Goal: Transaction & Acquisition: Obtain resource

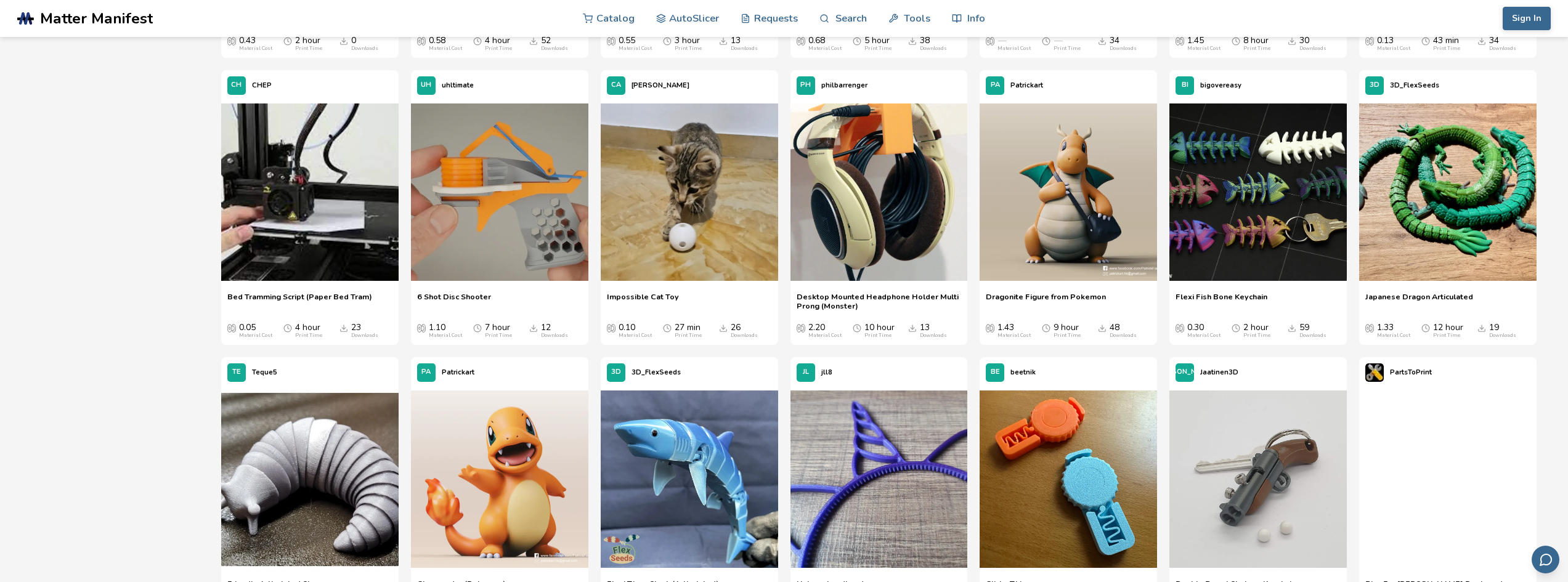
scroll to position [1848, 0]
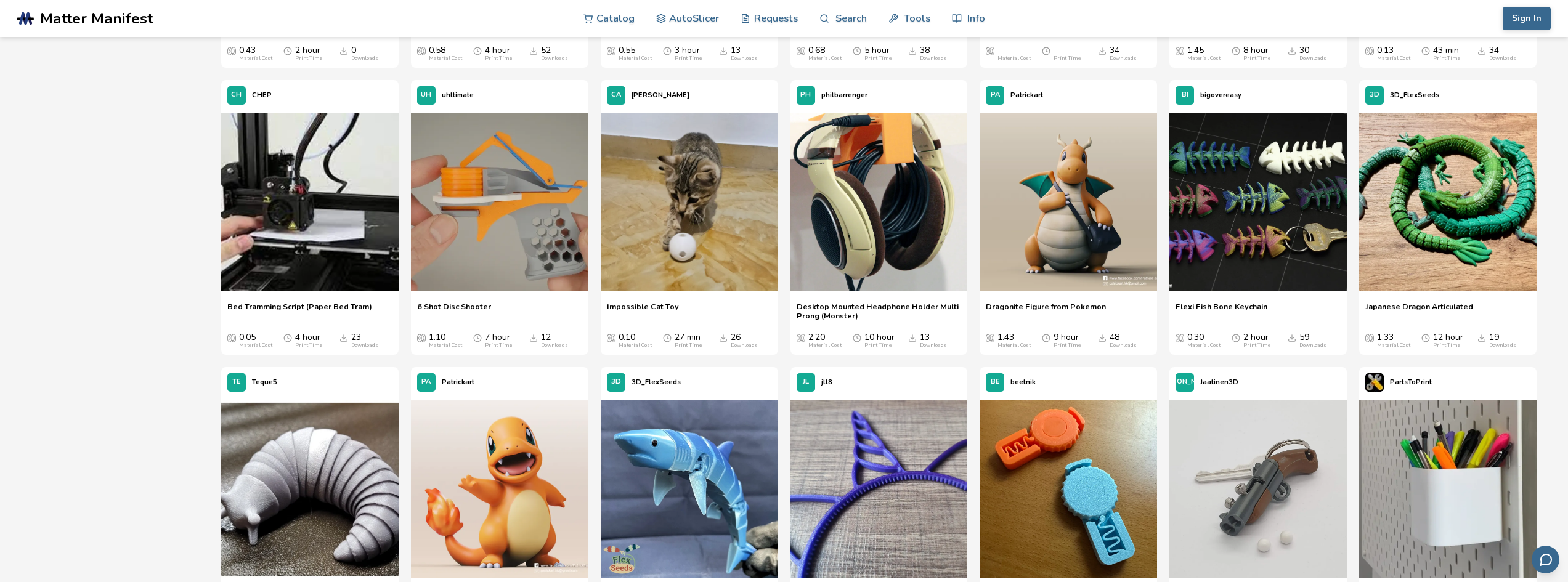
click at [1204, 303] on span "Flexi Fish Bone Keychain" at bounding box center [1221, 311] width 92 height 19
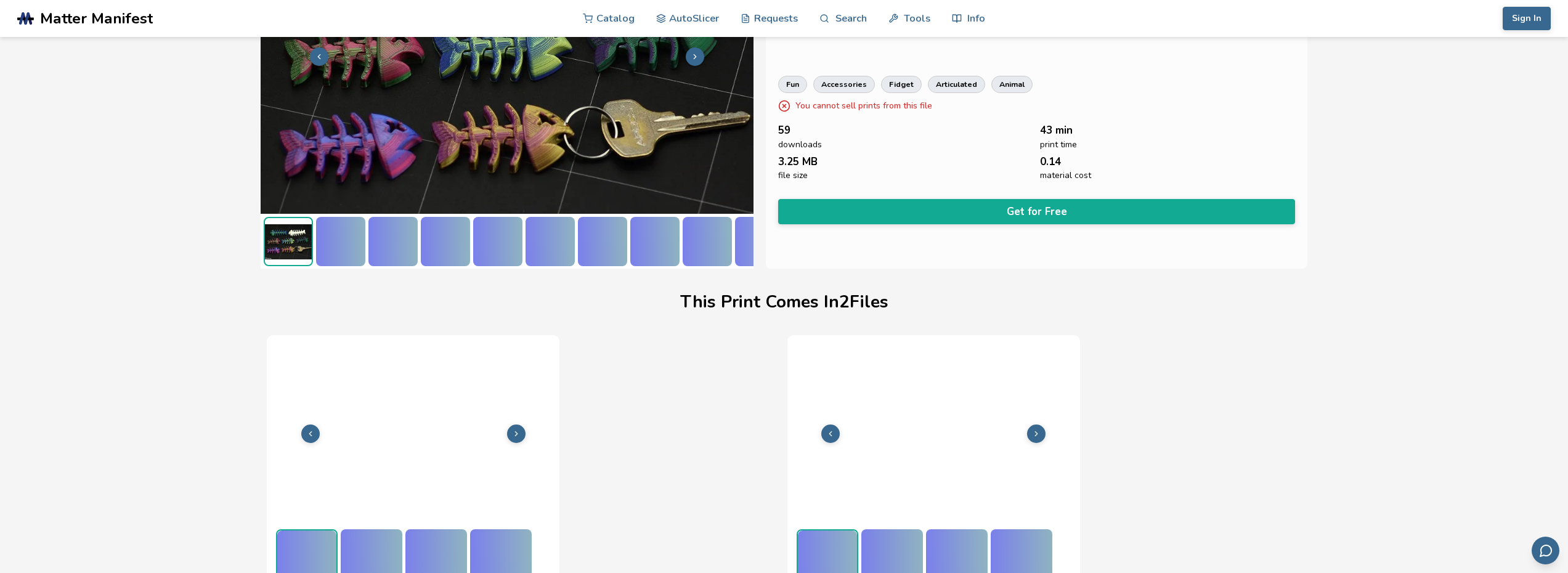
scroll to position [153, 5]
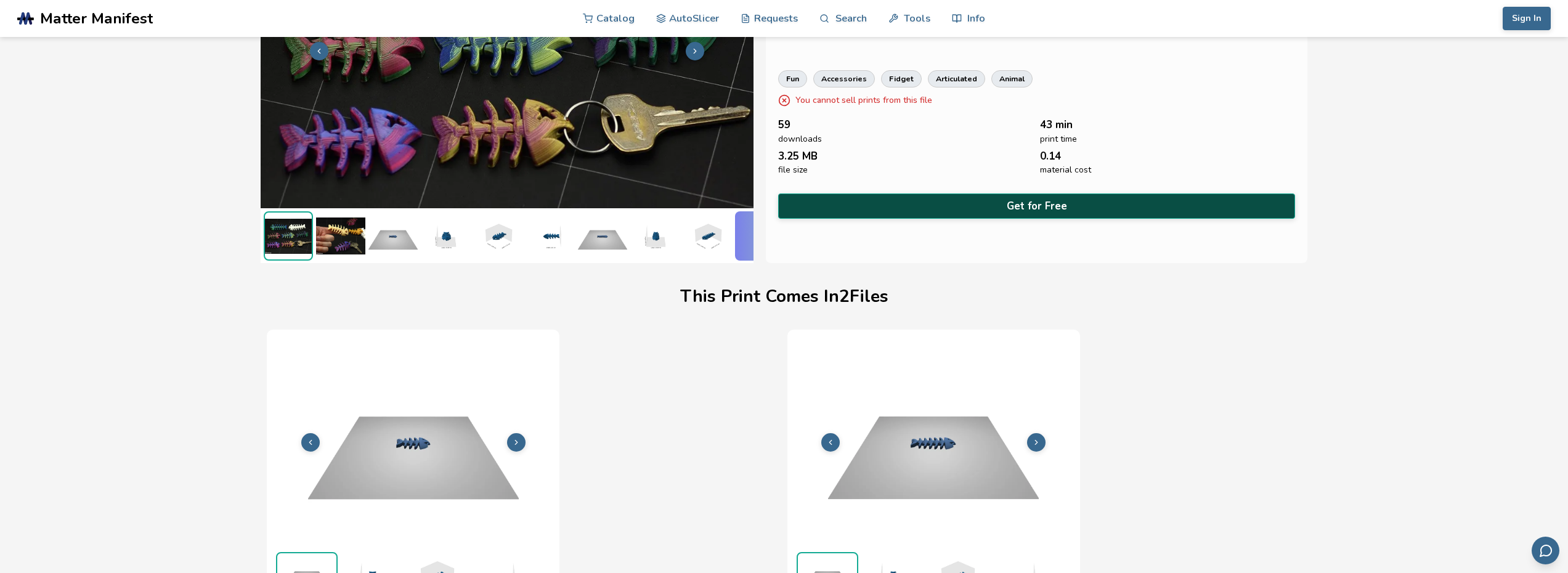
click at [1019, 206] on button "Get for Free" at bounding box center [1036, 205] width 516 height 25
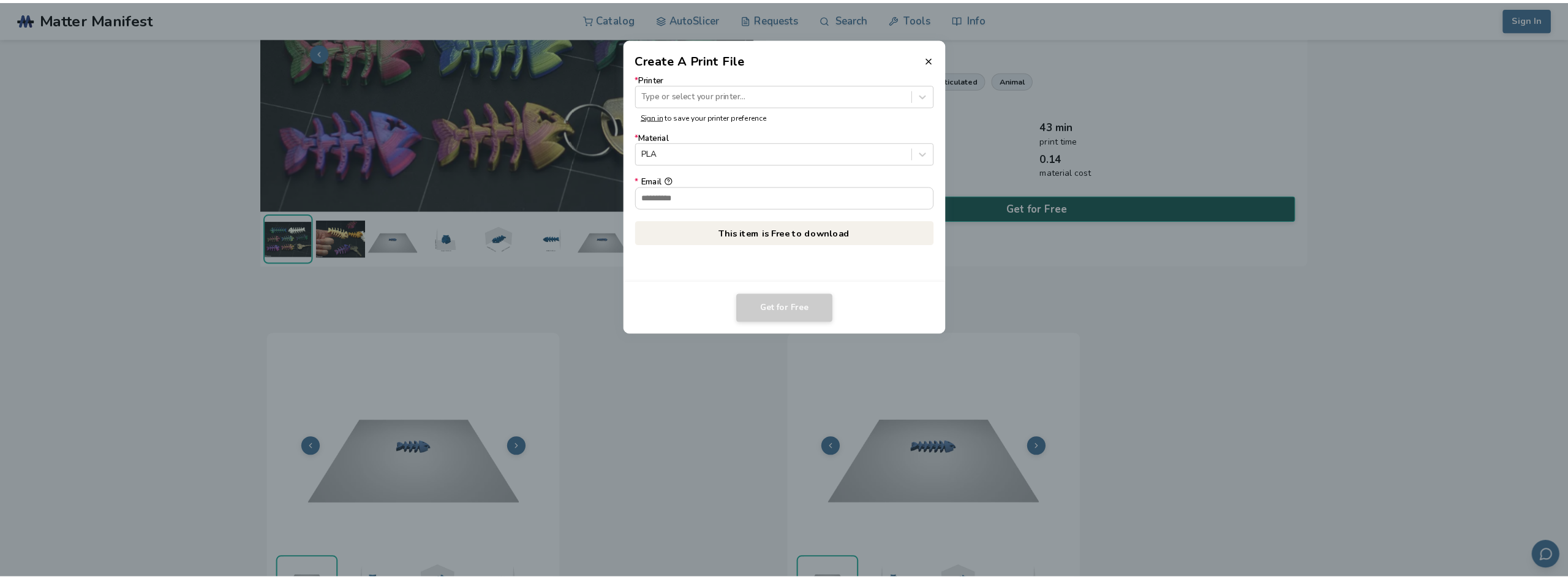
scroll to position [152, 0]
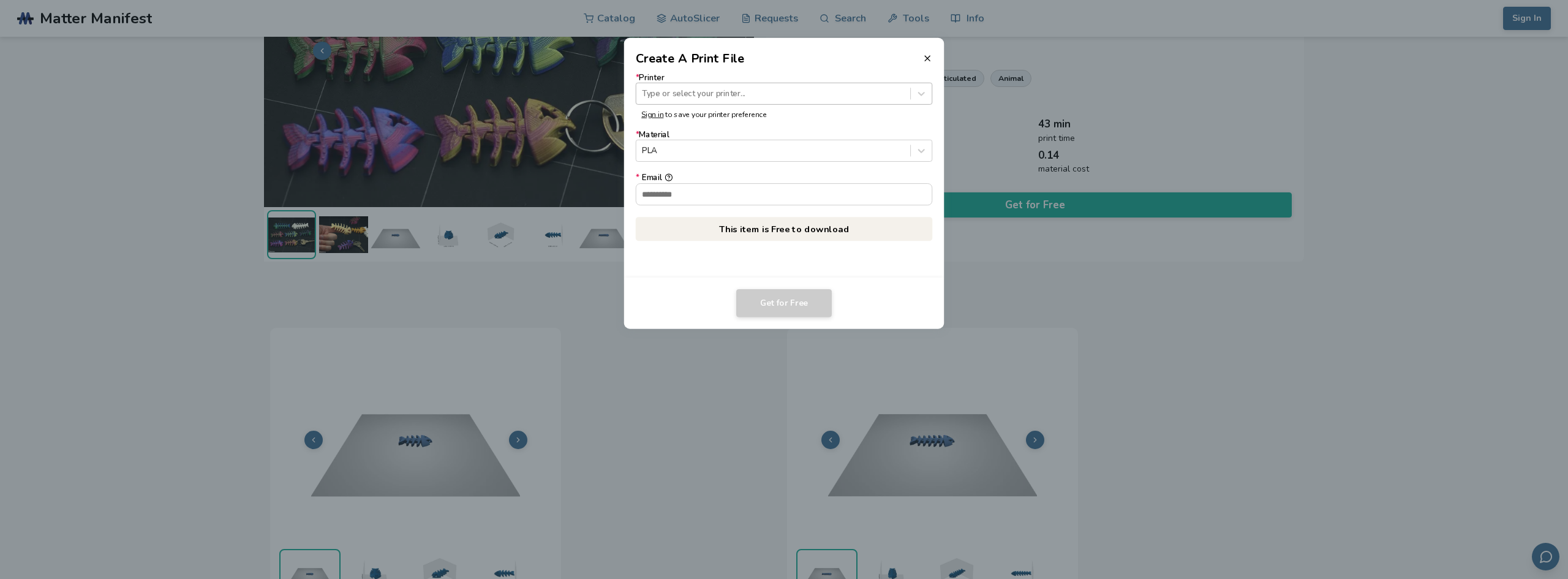
click at [776, 98] on div at bounding box center [773, 94] width 262 height 12
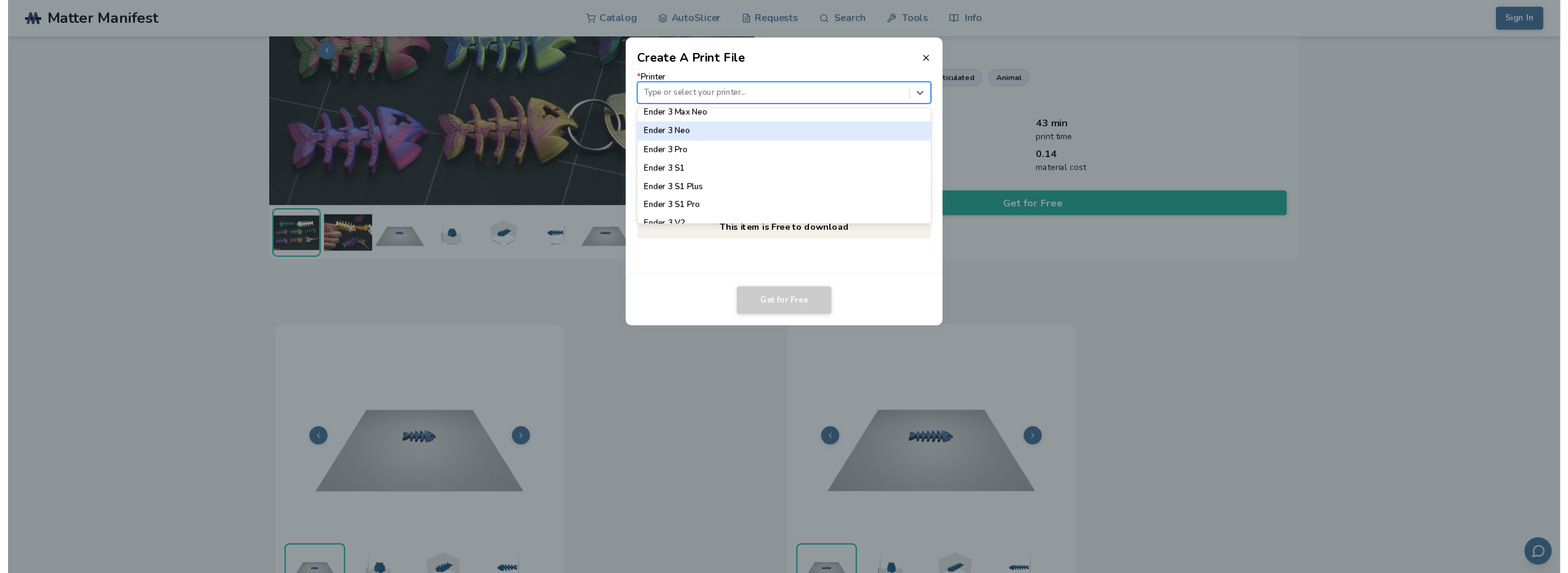
scroll to position [678, 0]
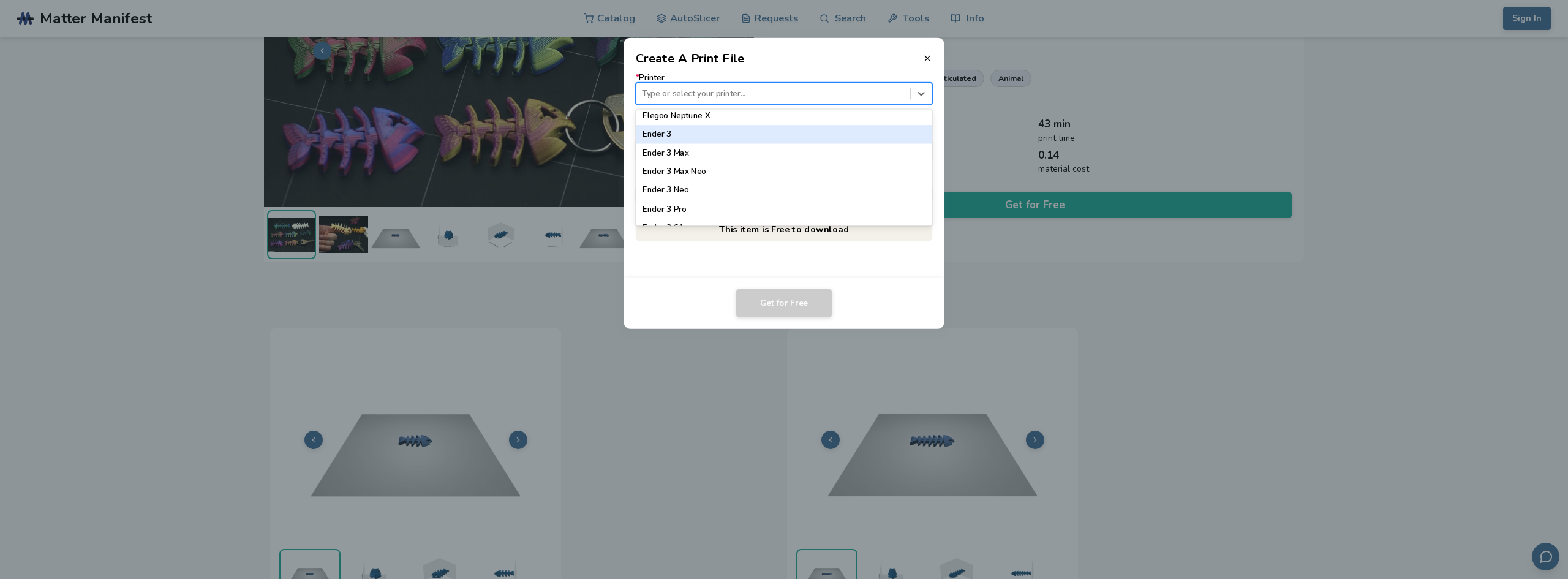
click at [697, 132] on div "Ender 3" at bounding box center [784, 134] width 297 height 19
click at [742, 148] on div at bounding box center [773, 151] width 262 height 12
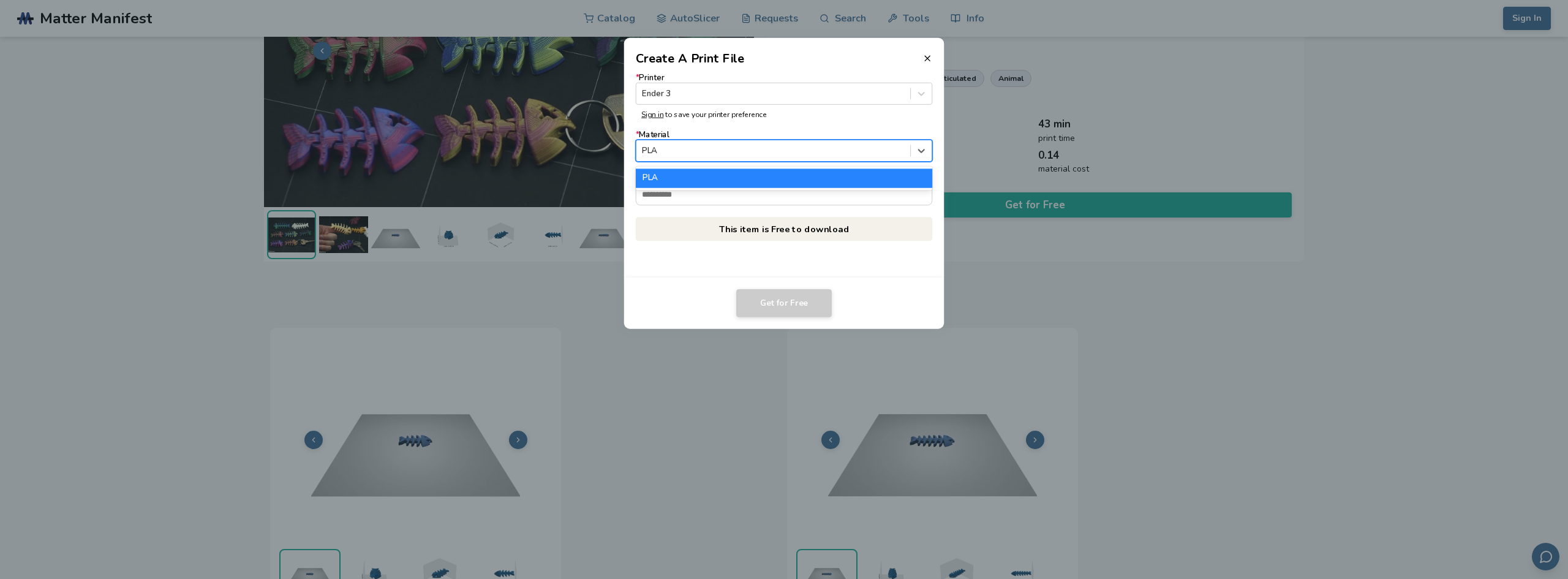
click at [745, 153] on div at bounding box center [773, 151] width 262 height 12
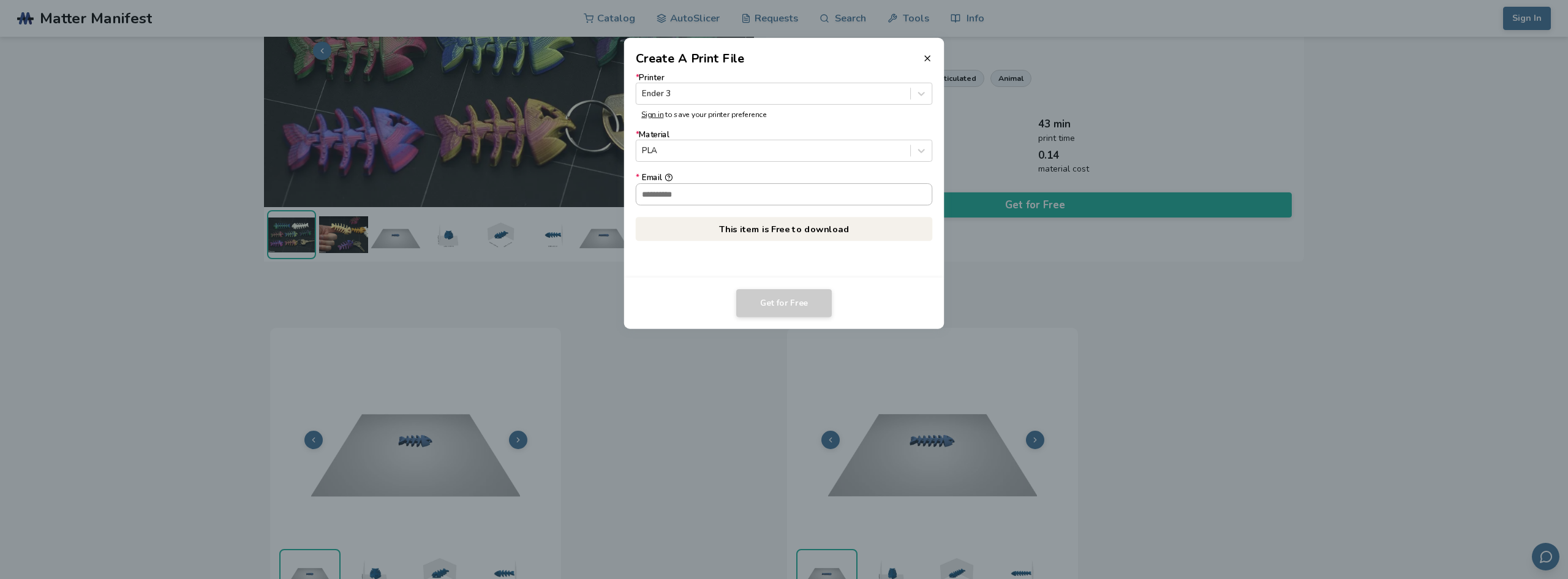
click at [749, 196] on input "* Email" at bounding box center [784, 193] width 296 height 21
type input "**********"
click at [788, 286] on footer "Get for Free" at bounding box center [784, 304] width 320 height 51
click at [783, 296] on button "Get for Free" at bounding box center [784, 303] width 96 height 29
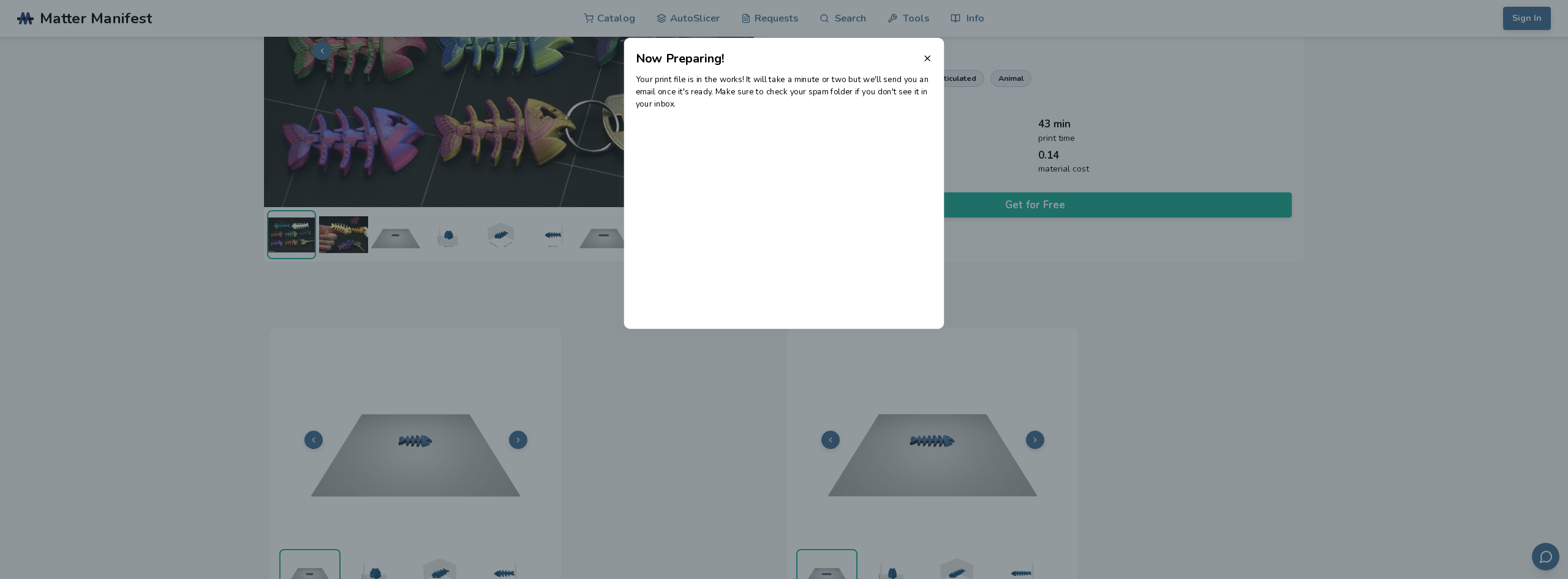
click at [924, 51] on header "Now Preparing!" at bounding box center [784, 53] width 320 height 30
click at [924, 59] on icon at bounding box center [927, 58] width 10 height 10
